Goal: Task Accomplishment & Management: Manage account settings

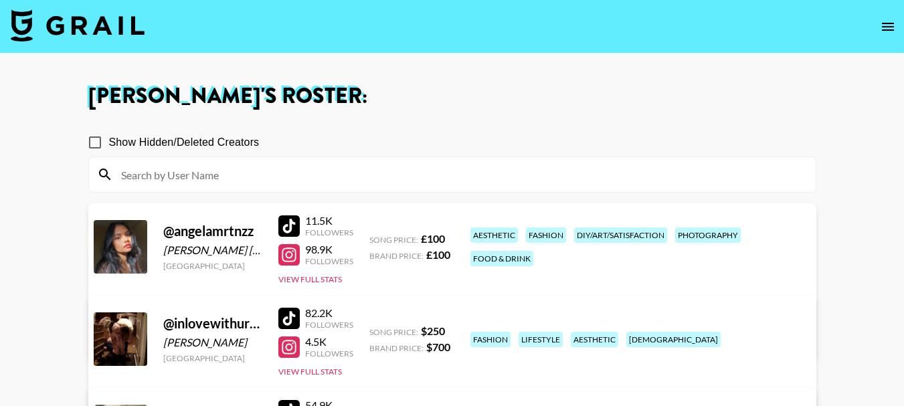
click at [887, 20] on icon "open drawer" at bounding box center [888, 27] width 16 height 16
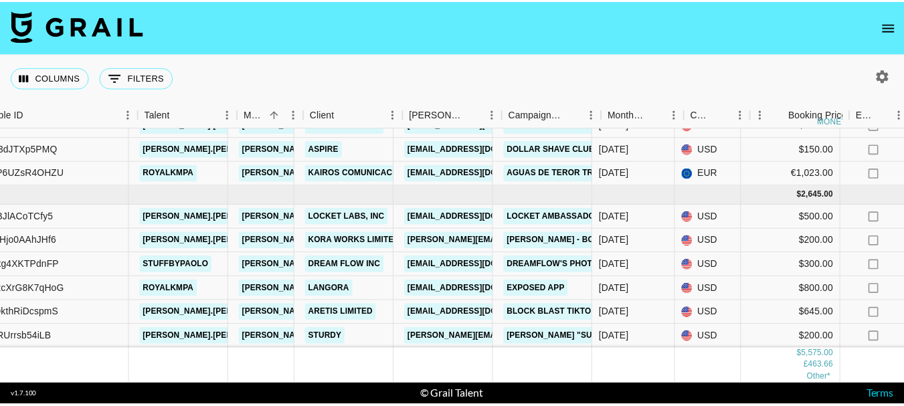
scroll to position [260, 139]
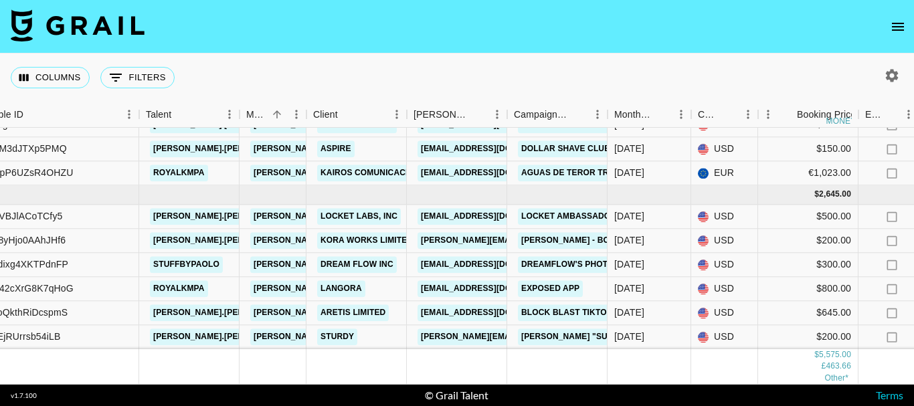
click at [899, 27] on icon "open drawer" at bounding box center [898, 27] width 16 height 16
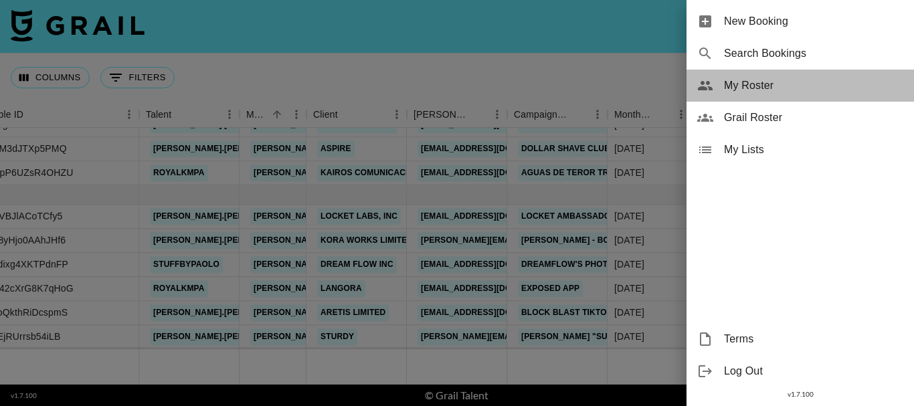
click at [756, 84] on span "My Roster" at bounding box center [813, 86] width 179 height 16
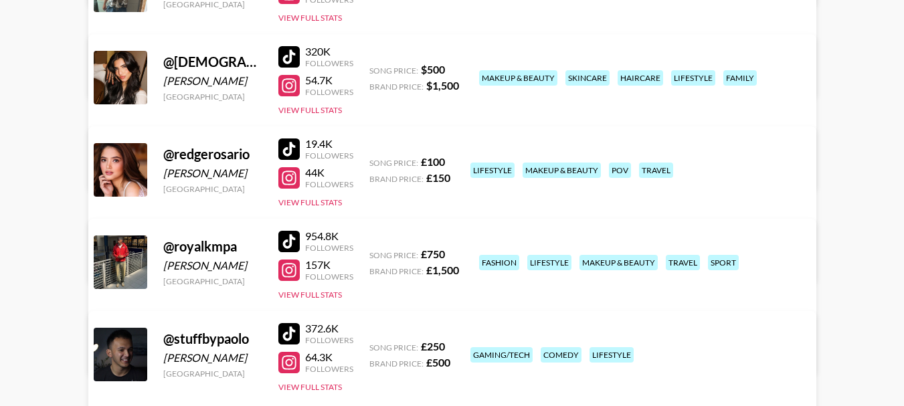
scroll to position [329, 0]
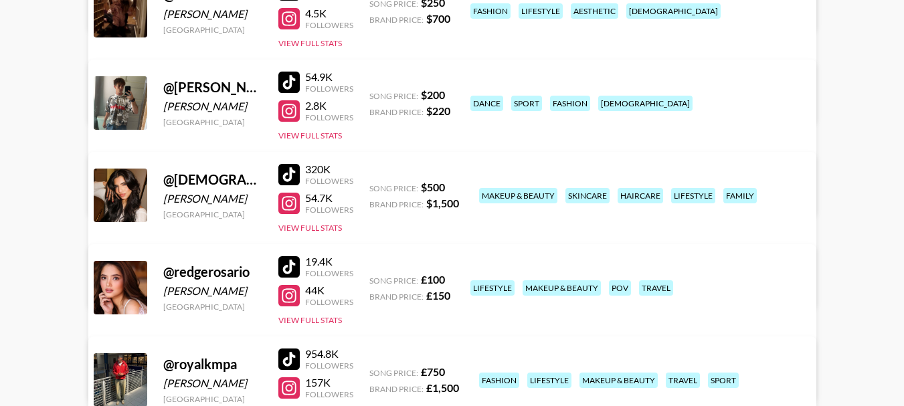
click at [457, 186] on link "View/Edit Details" at bounding box center [284, 192] width 345 height 13
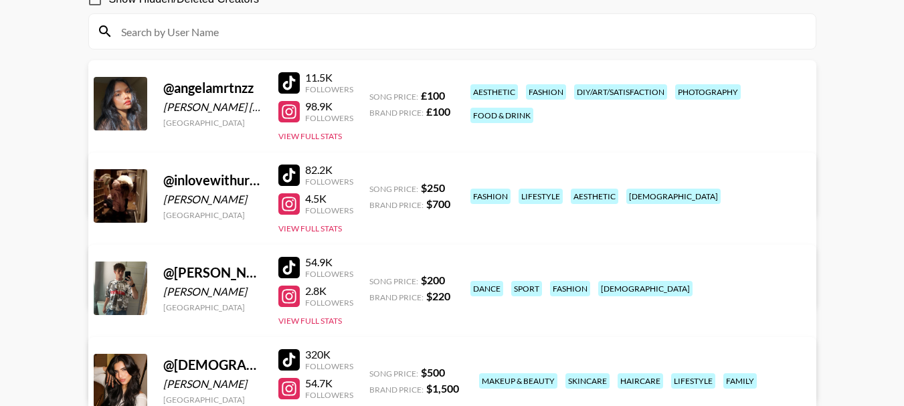
scroll to position [0, 0]
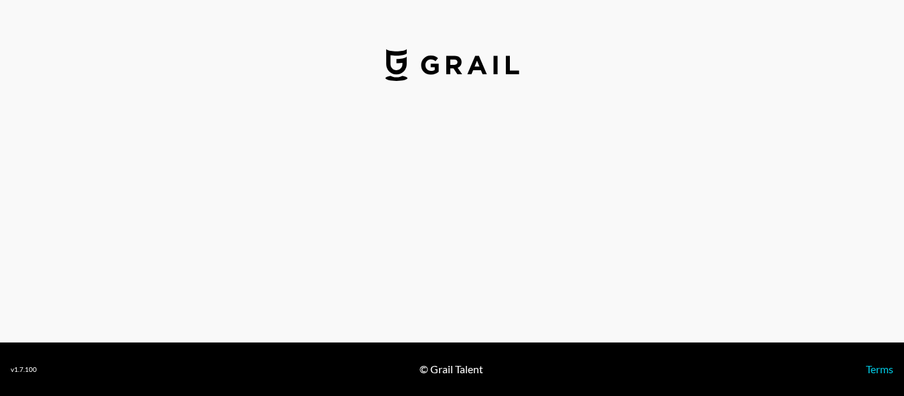
select select "USD"
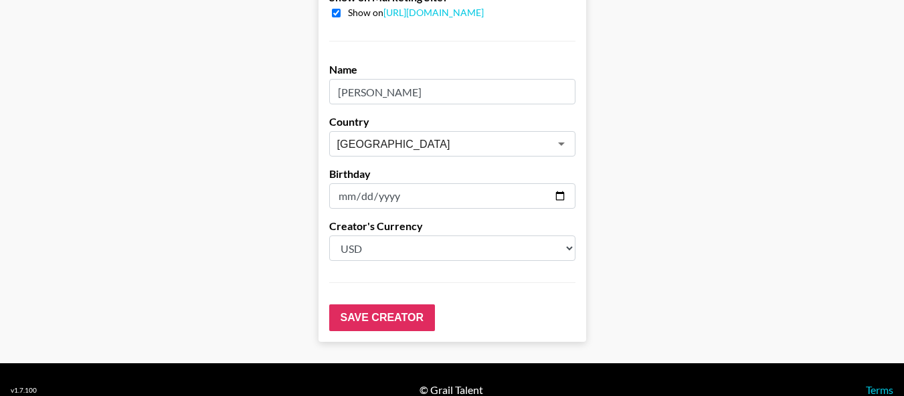
scroll to position [1419, 0]
